Goal: Task Accomplishment & Management: Manage account settings

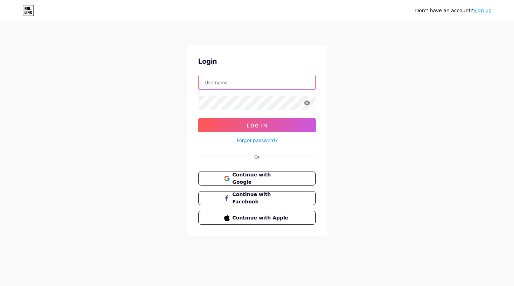
type input "iaestelcitu"
click at [257, 125] on button "Log In" at bounding box center [257, 125] width 118 height 14
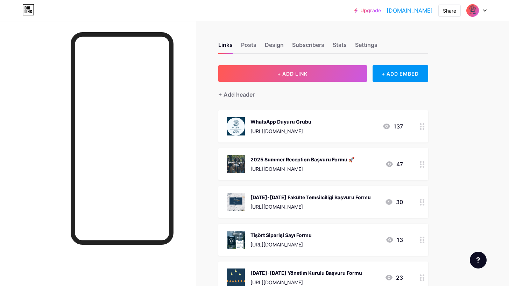
click at [422, 166] on icon at bounding box center [422, 164] width 5 height 7
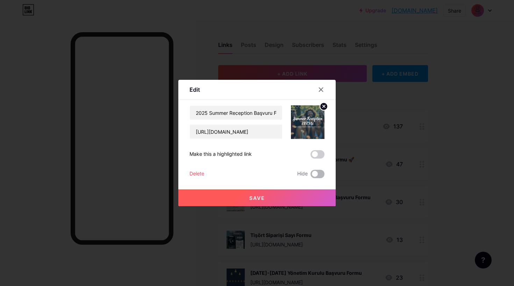
click at [322, 174] on span at bounding box center [318, 174] width 14 height 8
click at [311, 176] on input "checkbox" at bounding box center [311, 176] width 0 height 0
click at [272, 199] on button "Save" at bounding box center [256, 197] width 157 height 17
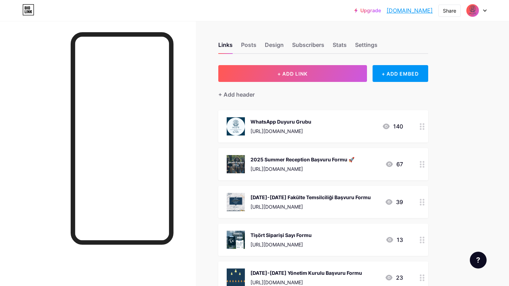
click at [416, 203] on div "[DATE]-[DATE] Fakülte Temsilciliği Başvuru Formu [URL][DOMAIN_NAME] 39" at bounding box center [323, 202] width 210 height 32
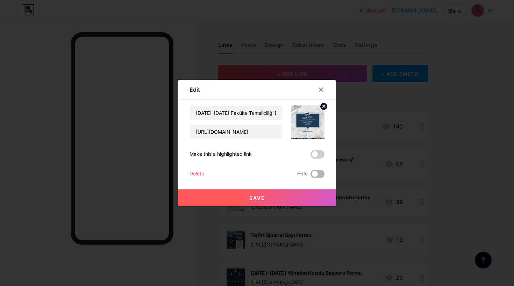
click at [316, 176] on span at bounding box center [318, 174] width 14 height 8
click at [311, 176] on input "checkbox" at bounding box center [311, 176] width 0 height 0
click at [302, 198] on button "Save" at bounding box center [256, 197] width 157 height 17
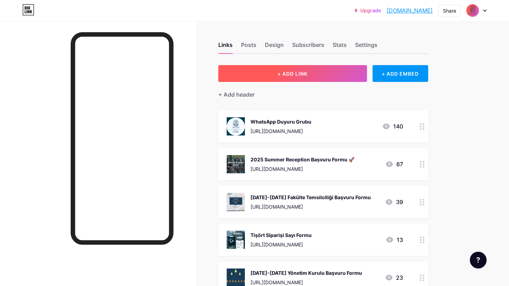
click at [323, 77] on button "+ ADD LINK" at bounding box center [292, 73] width 149 height 17
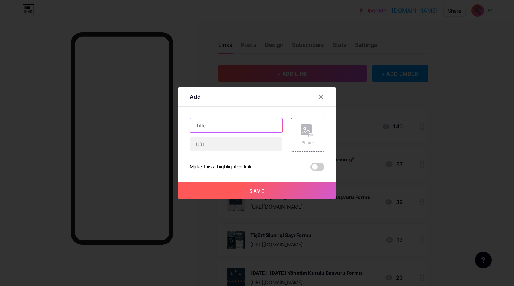
click at [243, 129] on input "text" at bounding box center [236, 125] width 92 height 14
type input "D"
type input "2"
type input "DİL SINAVI KAYIT FORMU"
click at [226, 137] on div at bounding box center [236, 144] width 93 height 15
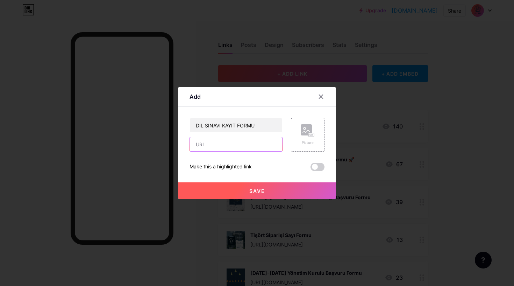
click at [226, 142] on input "text" at bounding box center [236, 144] width 92 height 14
paste input "🎯 IAESTE Dil Sınavı Başvuruları Başladı! IAESTE stajyer adayı olabilmek için di…"
type input "🎯 IAESTE Dil Sınavı Başvuruları Başladı! IAESTE stajyer adayı olabilmek için di…"
drag, startPoint x: 279, startPoint y: 147, endPoint x: 153, endPoint y: 146, distance: 125.3
click at [153, 146] on div "Add Content YouTube Play YouTube video without leaving your page. ADD Vimeo Pla…" at bounding box center [257, 143] width 514 height 286
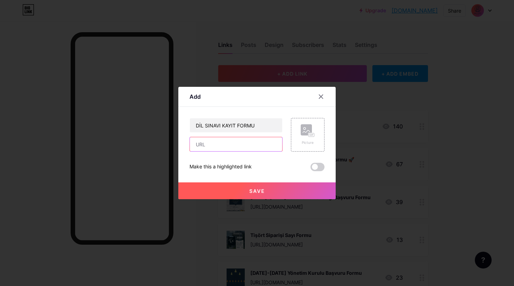
paste input "[URL][DOMAIN_NAME]"
type input "[URL][DOMAIN_NAME]"
click at [316, 126] on div "Picture" at bounding box center [308, 135] width 34 height 34
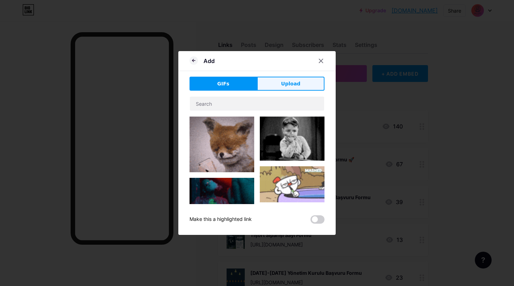
click at [294, 85] on span "Upload" at bounding box center [290, 83] width 19 height 7
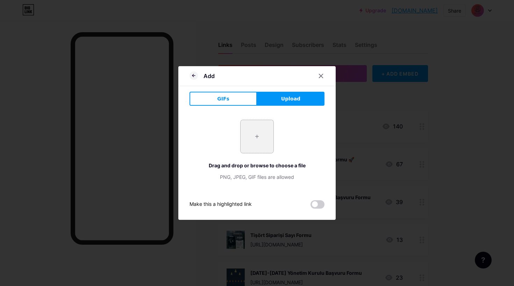
click at [264, 136] on input "file" at bounding box center [257, 136] width 33 height 33
type input "C:\fakepath\IAESTE DİL SINAVI post.png"
click at [320, 204] on span at bounding box center [318, 204] width 14 height 8
click at [311, 206] on input "checkbox" at bounding box center [311, 206] width 0 height 0
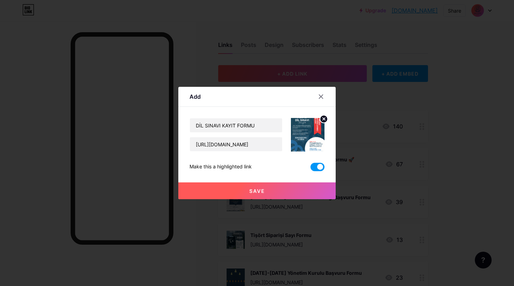
click at [309, 142] on img at bounding box center [308, 135] width 34 height 34
click at [272, 194] on button "Save" at bounding box center [256, 190] width 157 height 17
